Goal: Task Accomplishment & Management: Use online tool/utility

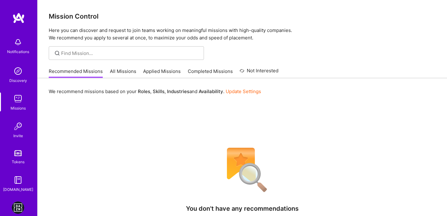
click at [17, 211] on img at bounding box center [18, 207] width 12 height 12
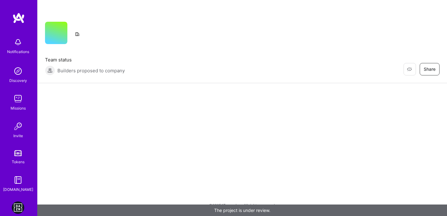
scroll to position [31, 0]
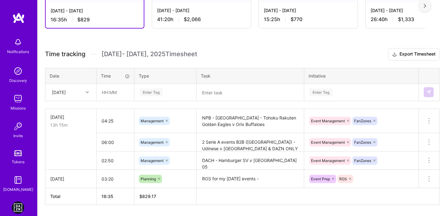
scroll to position [137, 0]
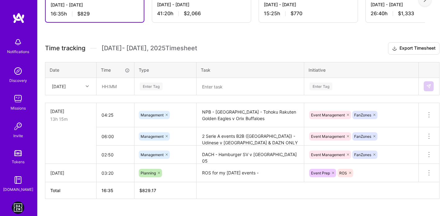
click at [214, 89] on textarea at bounding box center [250, 87] width 106 height 16
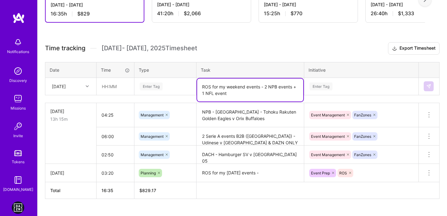
type textarea "ROS for my weekend events - 2 NPB events + 1 NFL event"
click at [103, 90] on input "text" at bounding box center [115, 86] width 37 height 16
click at [63, 82] on div "[DATE]" at bounding box center [66, 86] width 34 height 10
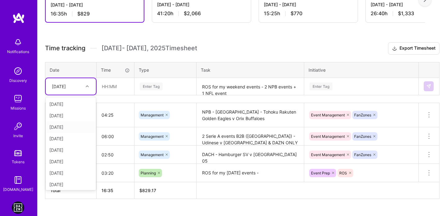
scroll to position [36, 0]
click at [66, 172] on div "[DATE]" at bounding box center [71, 171] width 50 height 11
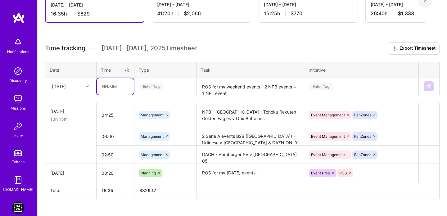
click at [103, 86] on input "text" at bounding box center [115, 86] width 37 height 16
type input "02:00"
click at [162, 87] on div "Enter Tag" at bounding box center [151, 87] width 23 height 10
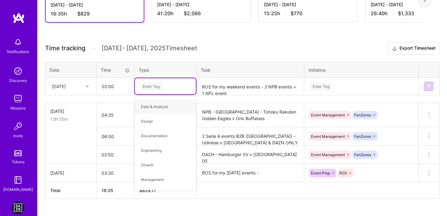
type input "p"
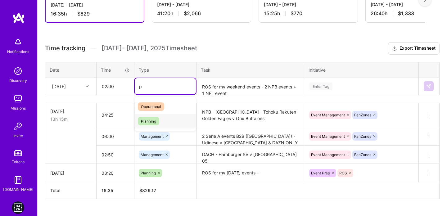
click at [160, 117] on div "Planning" at bounding box center [165, 121] width 61 height 15
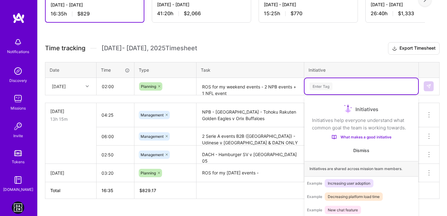
scroll to position [147, 0]
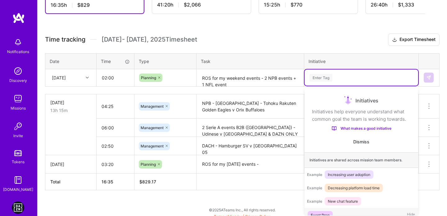
click at [352, 87] on div "Time tracking [DATE] - [DATE] Timesheet Export Timesheet Date Time Type Task In…" at bounding box center [242, 112] width 394 height 157
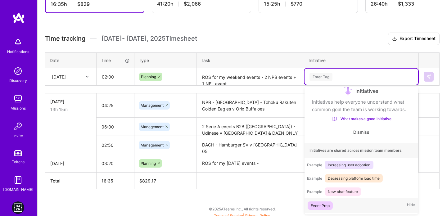
scroll to position [147, 0]
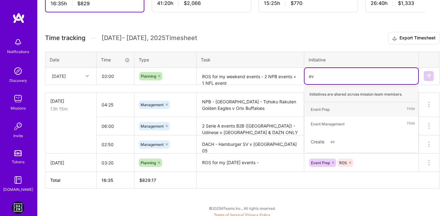
type input "eve"
click at [333, 110] on div "Event Prep Hide" at bounding box center [361, 109] width 114 height 15
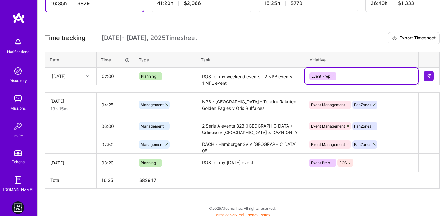
type input "R"
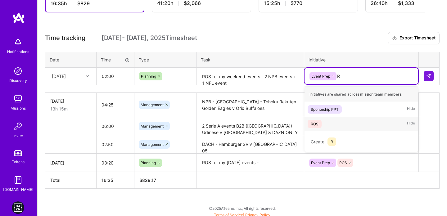
click at [312, 123] on div "ROS" at bounding box center [315, 124] width 8 height 7
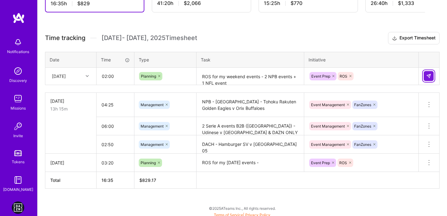
click at [428, 77] on img at bounding box center [428, 76] width 5 height 5
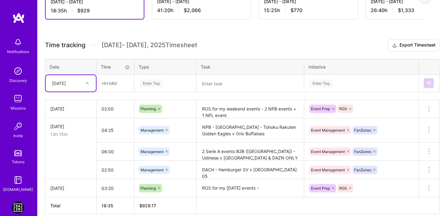
scroll to position [169, 0]
